Goal: Information Seeking & Learning: Understand process/instructions

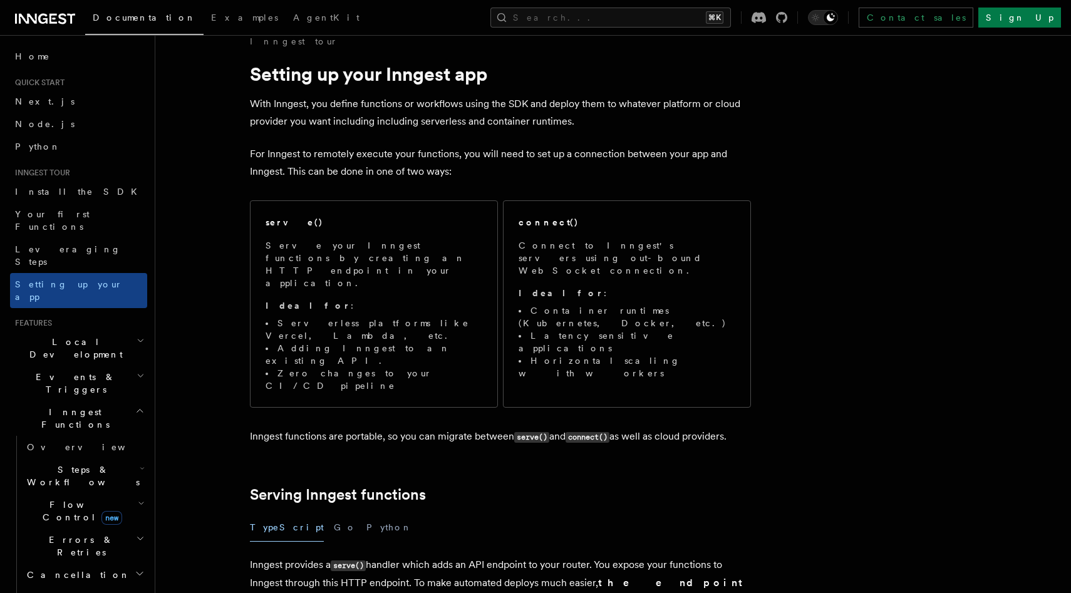
scroll to position [28, 0]
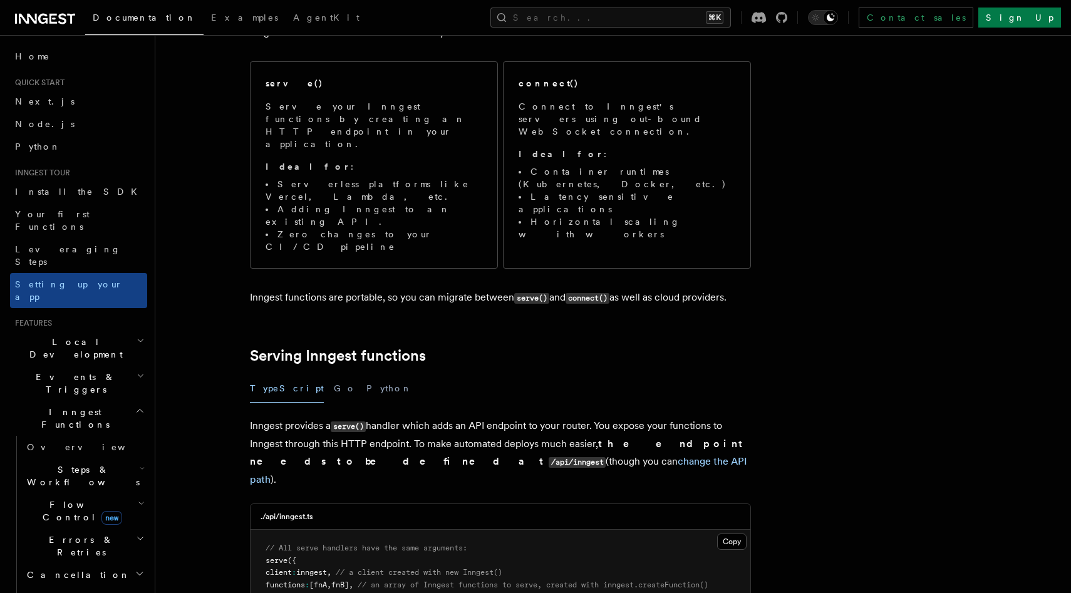
scroll to position [158, 0]
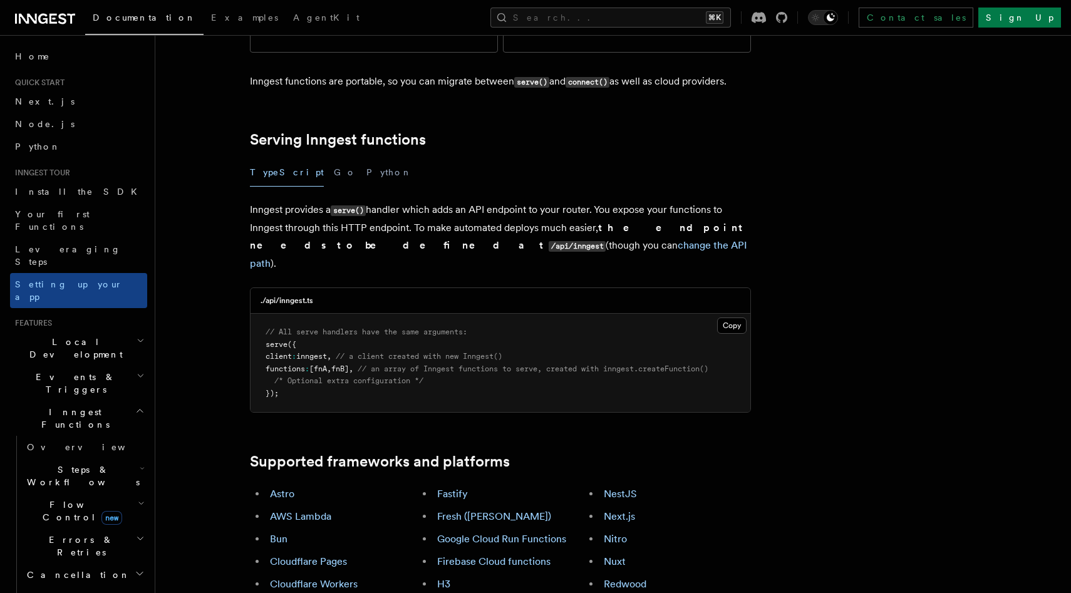
scroll to position [376, 0]
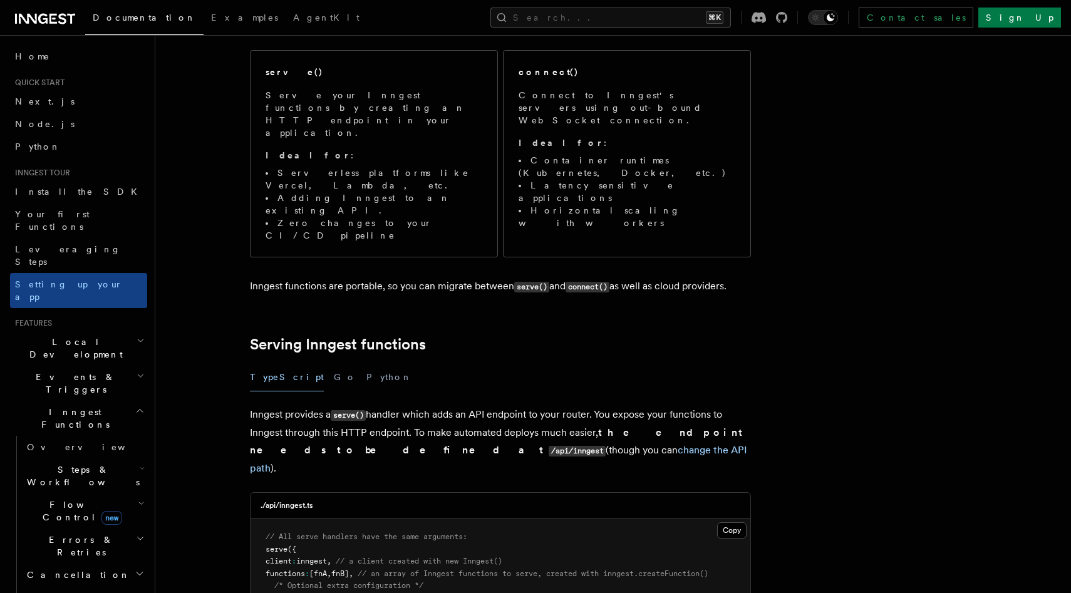
scroll to position [0, 0]
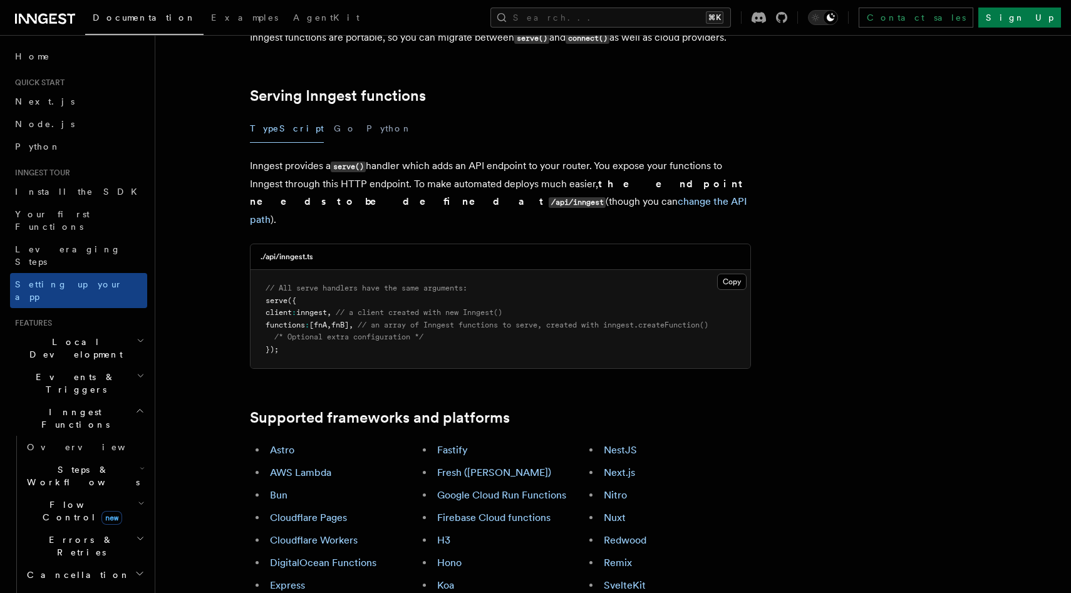
scroll to position [418, 0]
